Goal: Task Accomplishment & Management: Complete application form

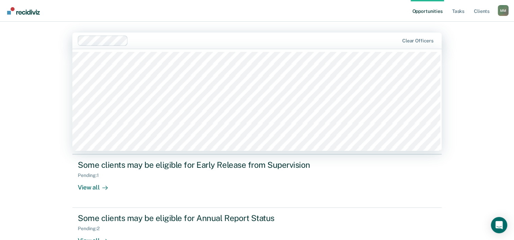
click at [418, 35] on div "Clear officers" at bounding box center [256, 41] width 369 height 16
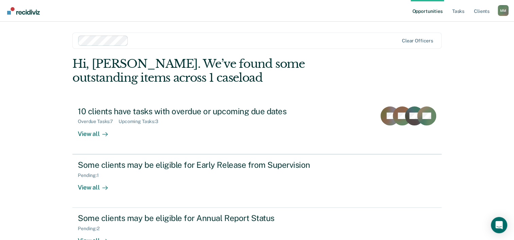
click at [424, 29] on main "Clear officers Hi, [PERSON_NAME]. We’ve found some outstanding items across 1 c…" at bounding box center [256, 123] width 385 height 202
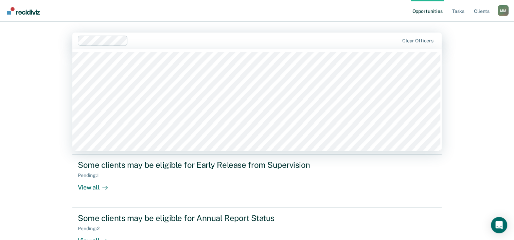
click at [408, 37] on div "Clear officers" at bounding box center [256, 41] width 369 height 16
type input "hoo"
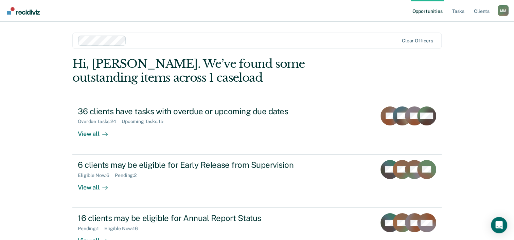
click at [43, 202] on div "Opportunities Tasks Client s [PERSON_NAME] M M Profile How it works Log Out opt…" at bounding box center [257, 120] width 514 height 240
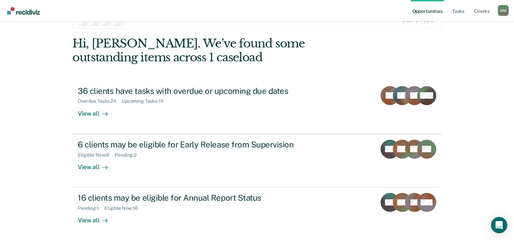
scroll to position [21, 0]
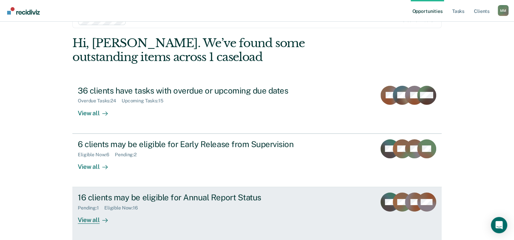
drag, startPoint x: 96, startPoint y: 211, endPoint x: 88, endPoint y: 219, distance: 10.8
click at [88, 219] on div "View all" at bounding box center [97, 217] width 38 height 13
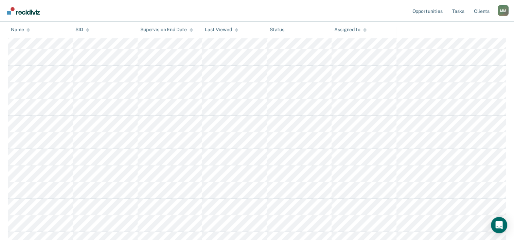
scroll to position [200, 0]
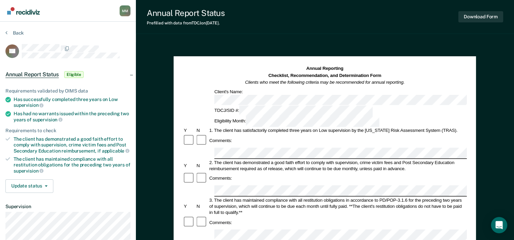
click at [80, 97] on div "Has successfully completed three years on Low supervision" at bounding box center [72, 103] width 117 height 12
copy ul "Has successfully completed three years on Low supervision"
click at [69, 112] on div "Has had no warrants issued within the preceding two years of supervision" at bounding box center [72, 117] width 117 height 12
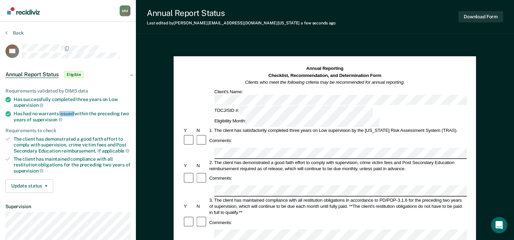
click at [69, 112] on div "Has had no warrants issued within the preceding two years of supervision" at bounding box center [72, 117] width 117 height 12
copy div "Has had no warrants issued within the preceding two years of supervision"
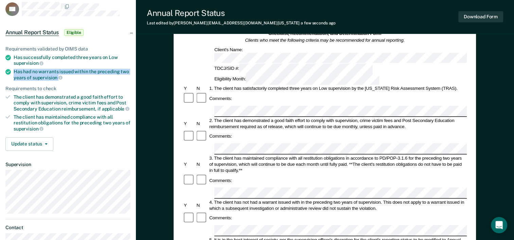
scroll to position [54, 0]
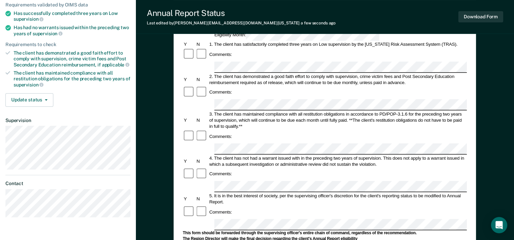
scroll to position [83, 0]
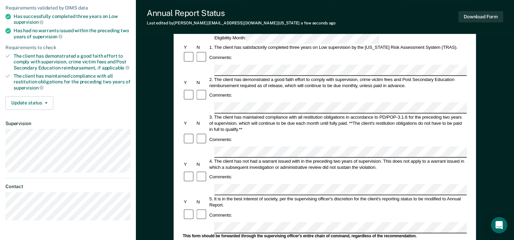
click at [492, 154] on div "Annual Reporting Checklist, Recommendation, and Determination Form Clients who …" at bounding box center [325, 189] width 378 height 461
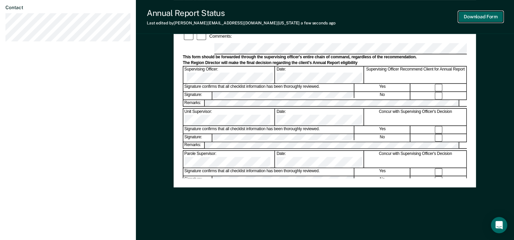
click at [480, 20] on button "Download Form" at bounding box center [480, 16] width 45 height 11
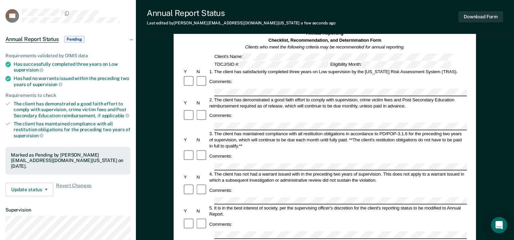
scroll to position [0, 0]
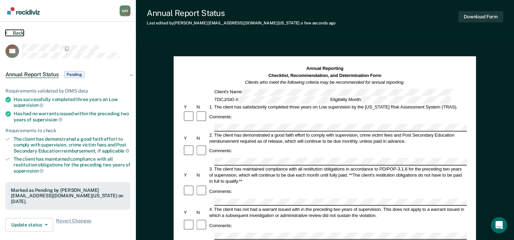
click at [11, 30] on button "Back" at bounding box center [14, 33] width 18 height 6
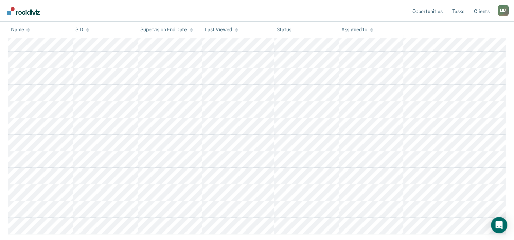
scroll to position [138, 0]
